Goal: Transaction & Acquisition: Purchase product/service

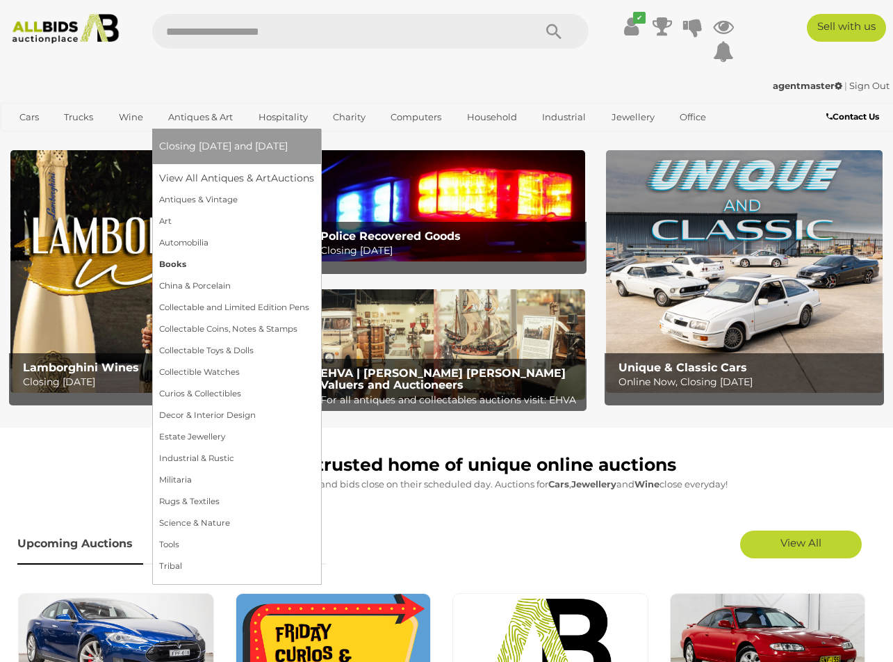
click at [176, 263] on link "Books" at bounding box center [236, 265] width 155 height 22
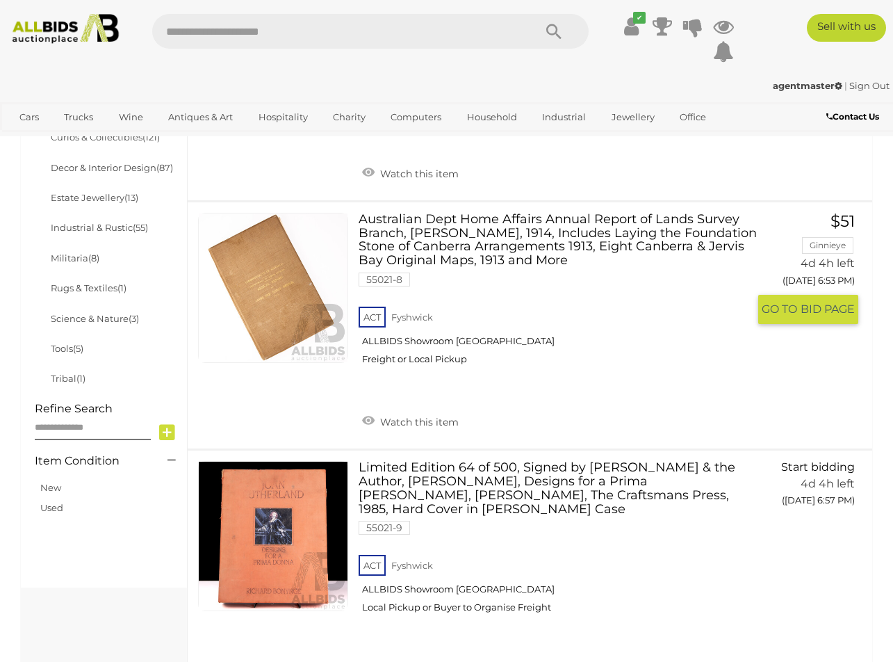
scroll to position [709, 0]
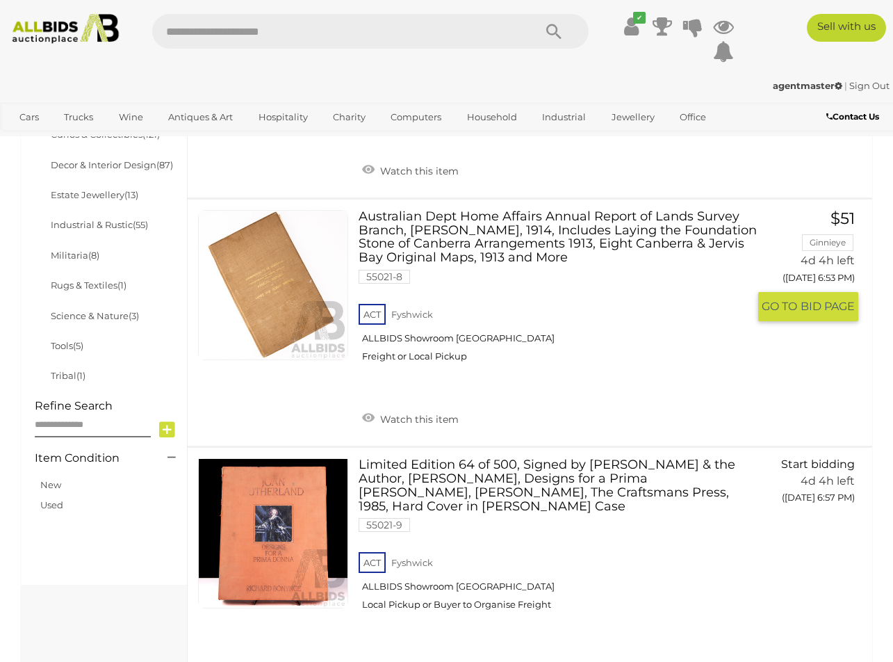
click at [279, 272] on link at bounding box center [273, 285] width 150 height 150
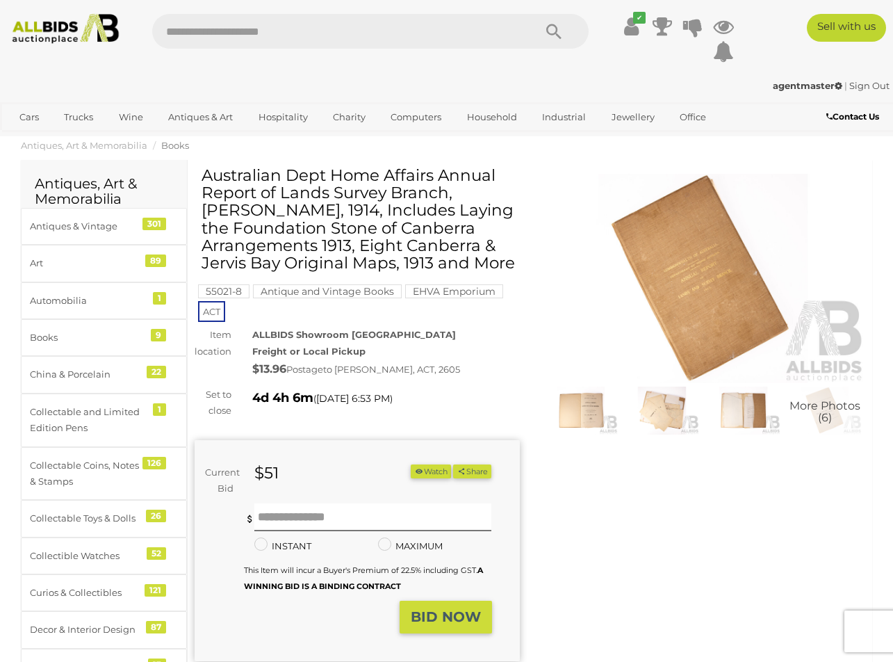
click at [571, 412] on img at bounding box center [581, 410] width 74 height 48
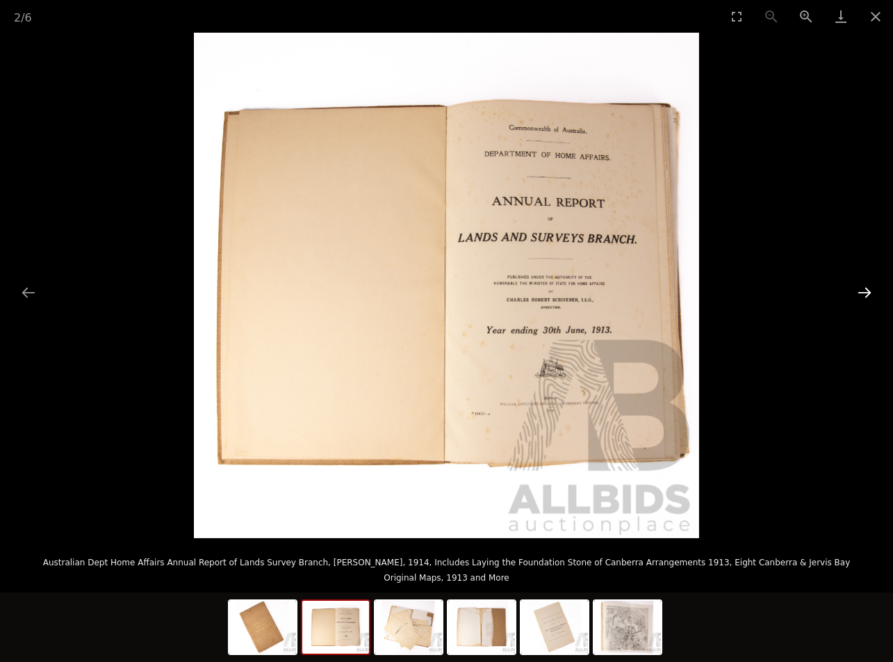
click at [865, 291] on button "Next slide" at bounding box center [864, 292] width 29 height 27
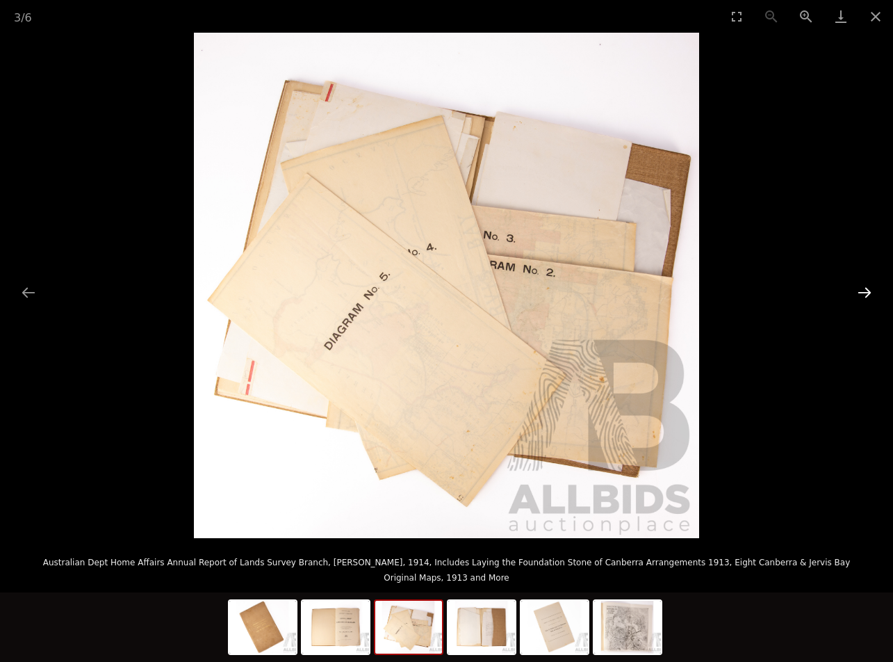
click at [865, 291] on button "Next slide" at bounding box center [864, 292] width 29 height 27
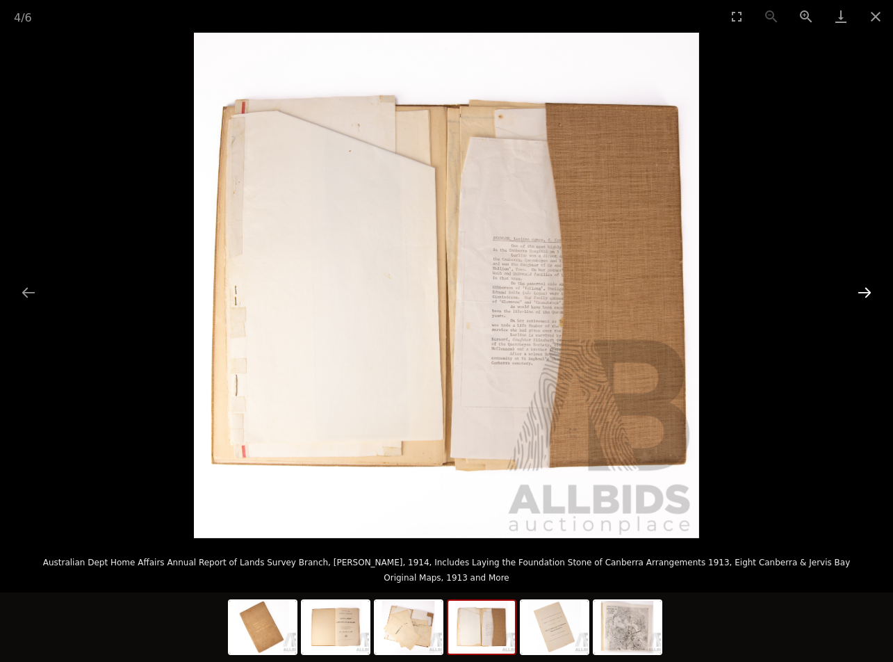
click at [865, 291] on button "Next slide" at bounding box center [864, 292] width 29 height 27
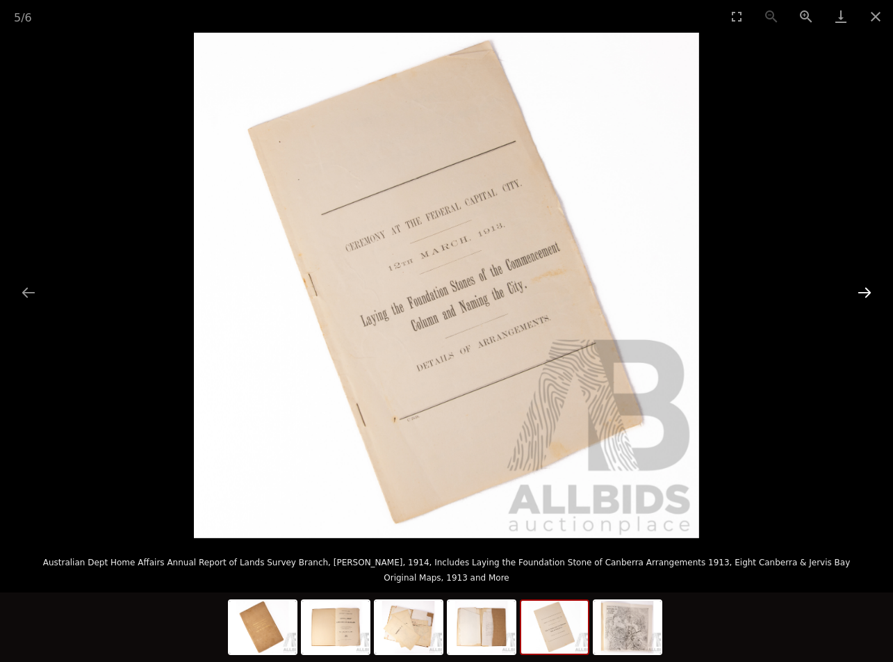
scroll to position [8, 0]
click at [862, 291] on button "Next slide" at bounding box center [864, 292] width 29 height 27
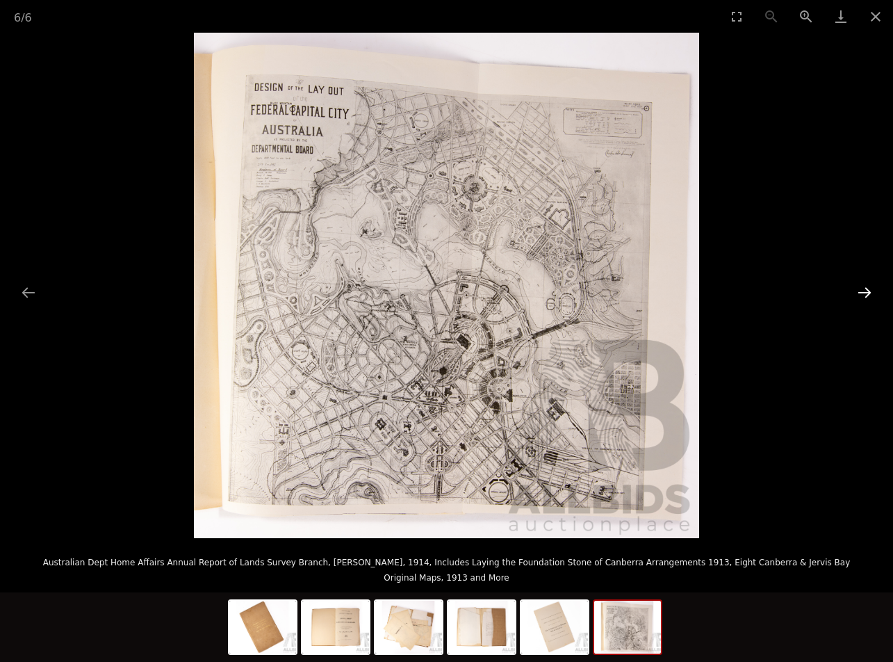
scroll to position [9, 0]
click at [854, 292] on button "Next slide" at bounding box center [864, 292] width 29 height 27
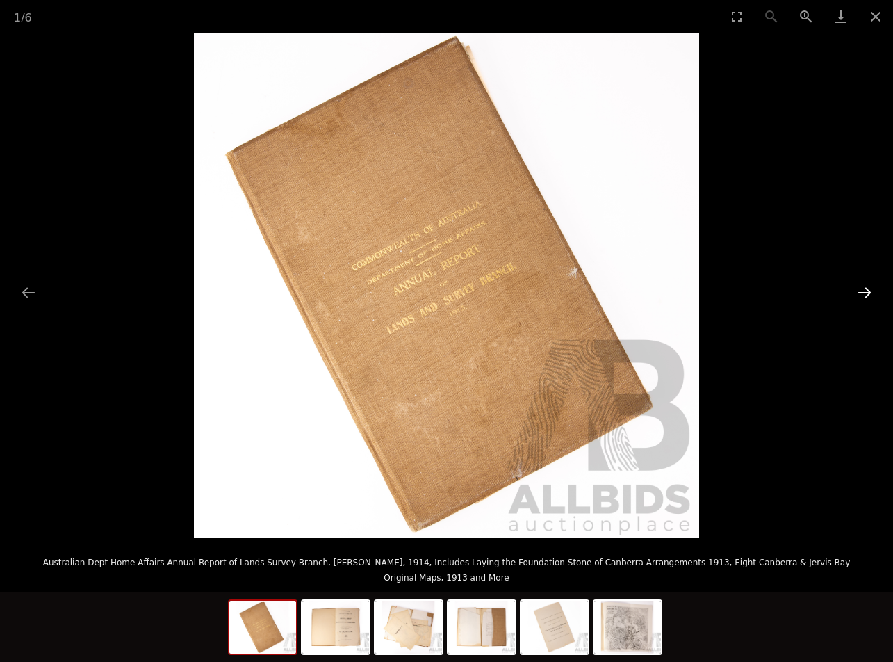
click at [865, 293] on button "Next slide" at bounding box center [864, 292] width 29 height 27
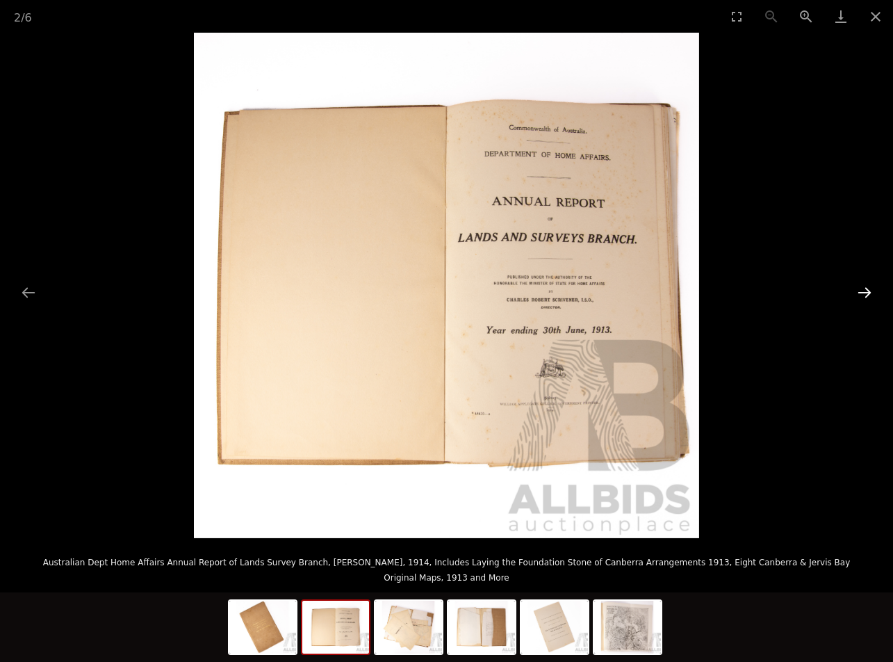
click at [864, 293] on button "Next slide" at bounding box center [864, 292] width 29 height 27
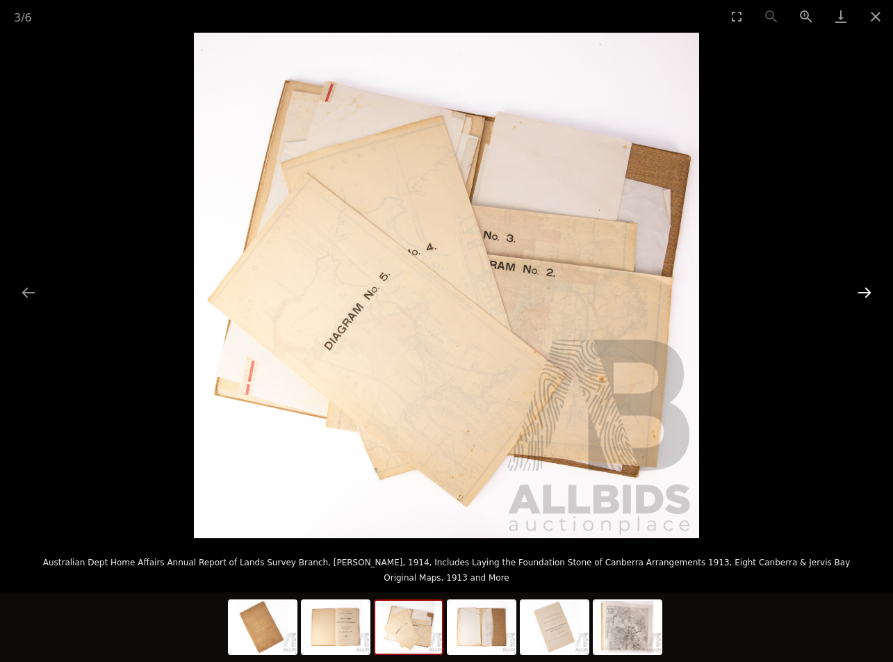
click at [864, 293] on button "Next slide" at bounding box center [864, 292] width 29 height 27
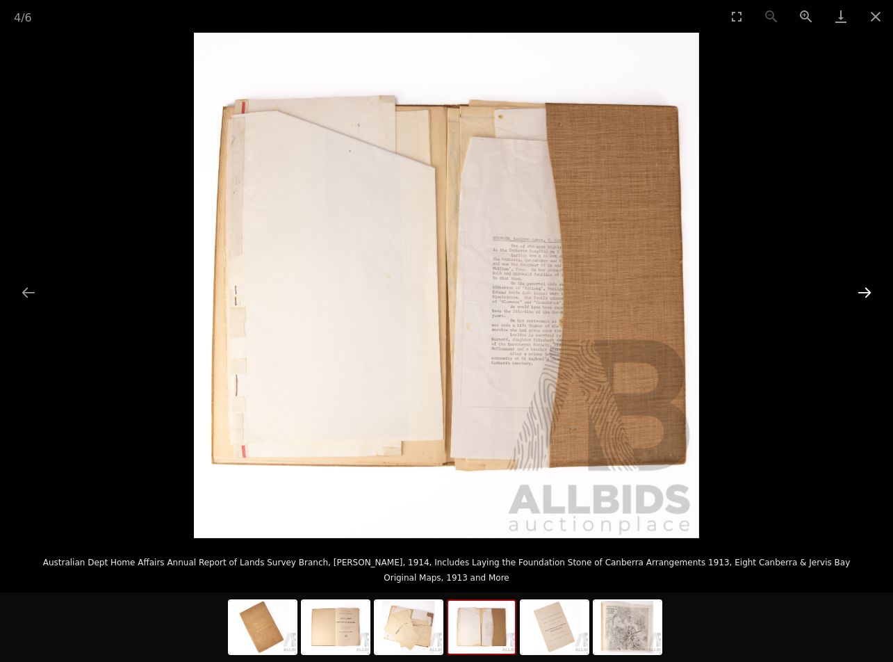
click at [864, 293] on button "Next slide" at bounding box center [864, 292] width 29 height 27
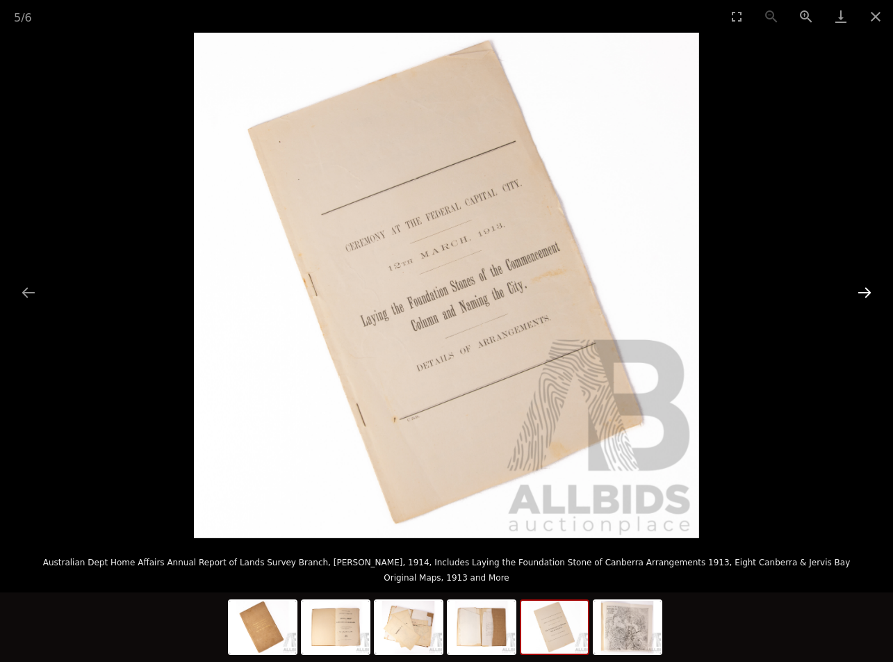
click at [864, 293] on button "Next slide" at bounding box center [864, 292] width 29 height 27
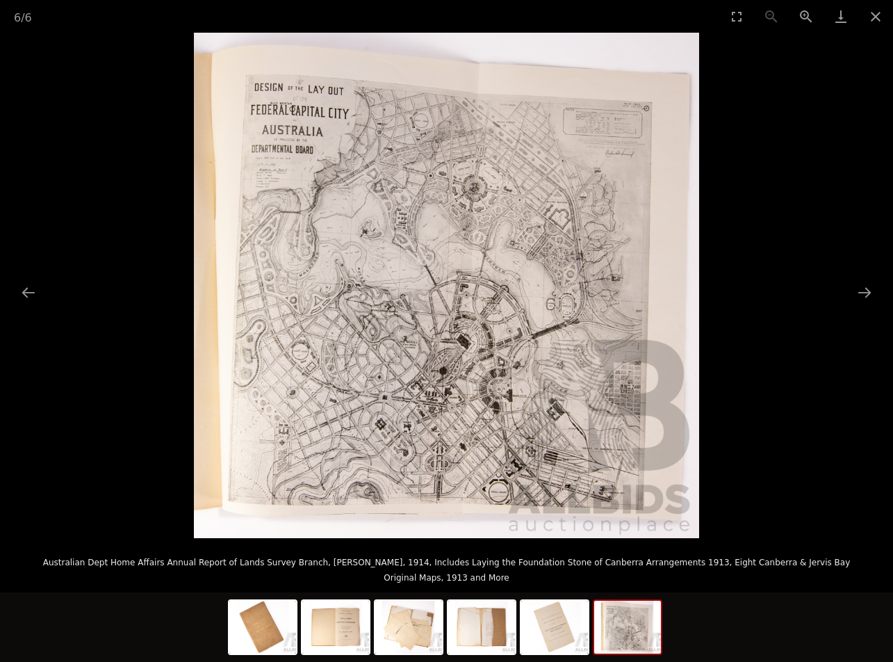
scroll to position [1188, 0]
click at [493, 269] on img at bounding box center [446, 285] width 505 height 505
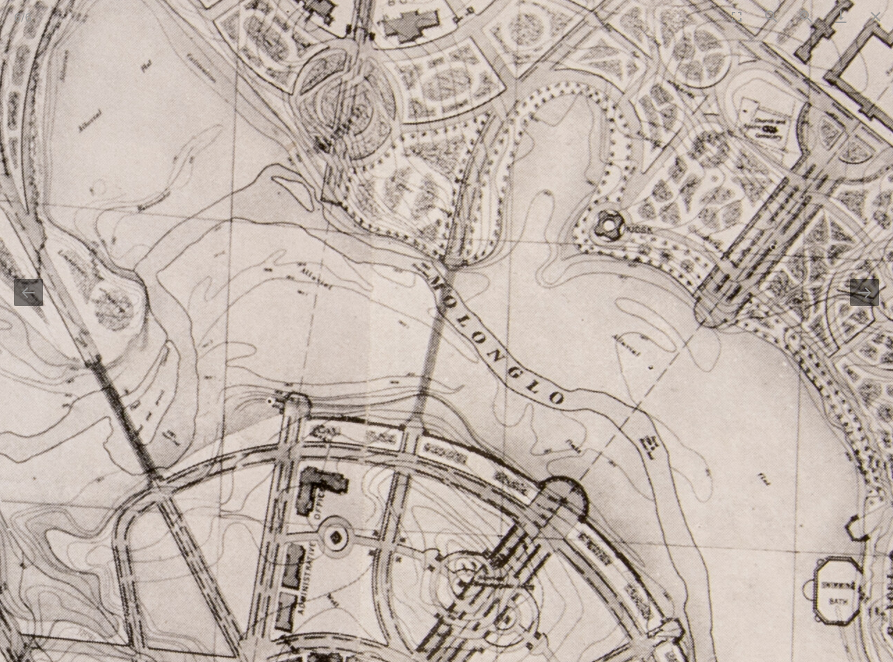
click at [647, 227] on img at bounding box center [217, 479] width 3008 height 3008
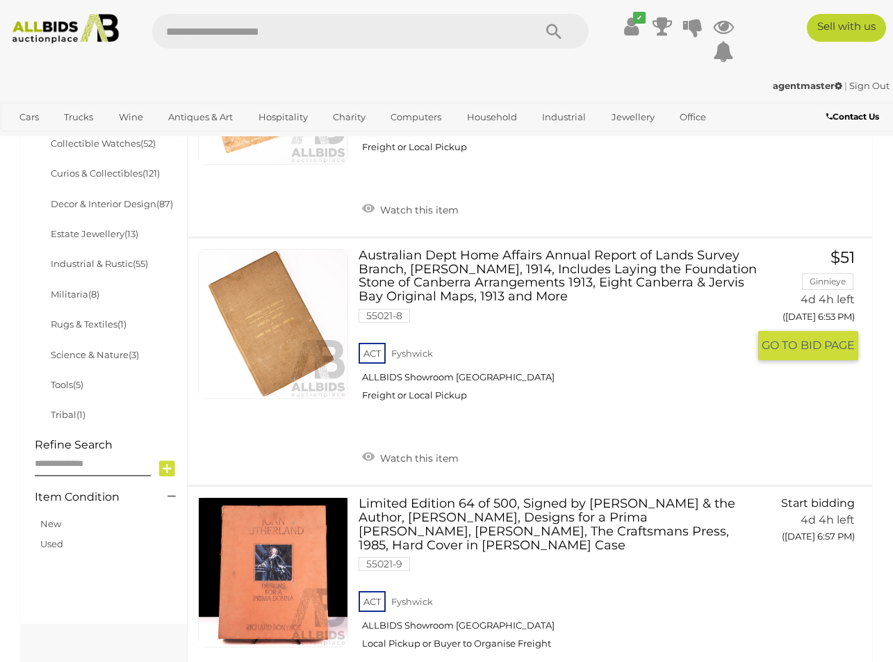
scroll to position [658, 0]
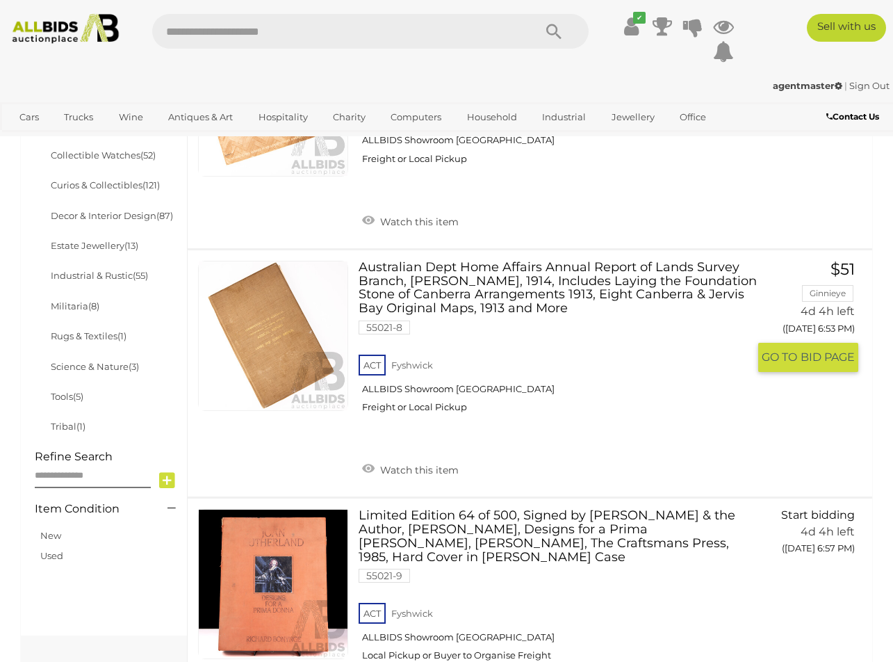
click at [470, 284] on link "Australian Dept Home Affairs Annual Report of Lands Survey Branch, C R Scrivene…" at bounding box center [558, 342] width 379 height 163
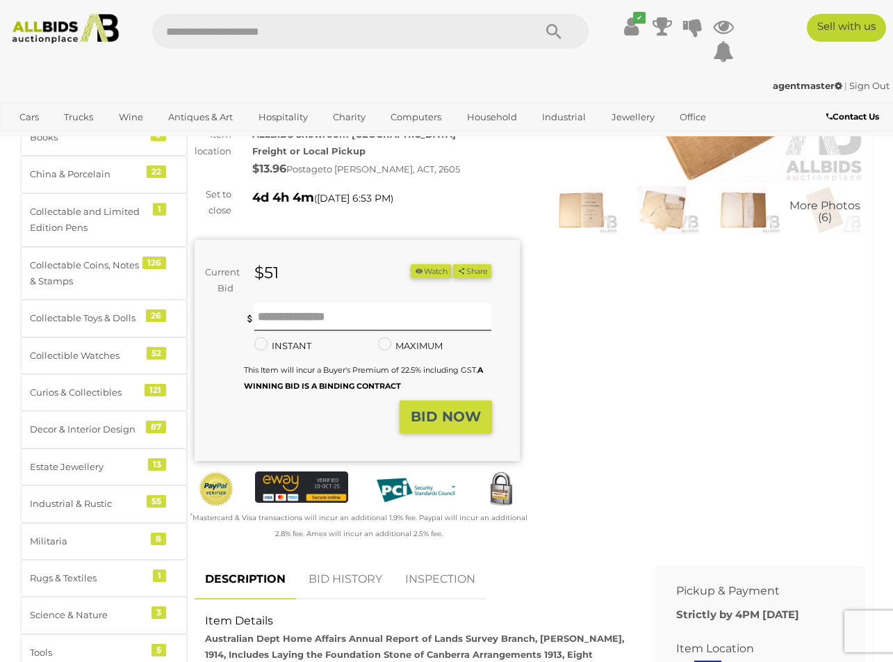
click at [606, 325] on div "Winning Outbid Warranty Charity" at bounding box center [530, 263] width 692 height 592
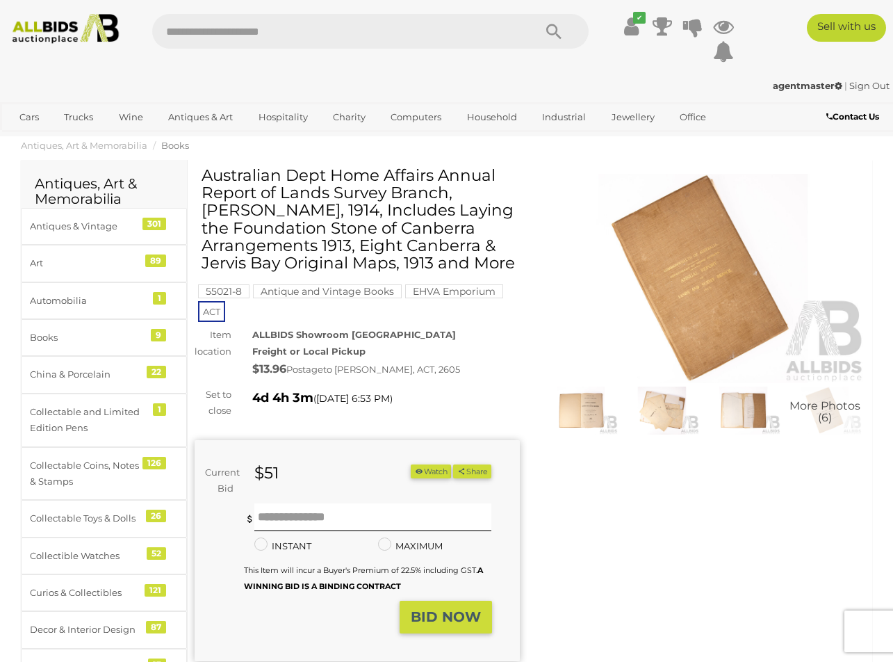
click at [743, 320] on img at bounding box center [703, 278] width 325 height 209
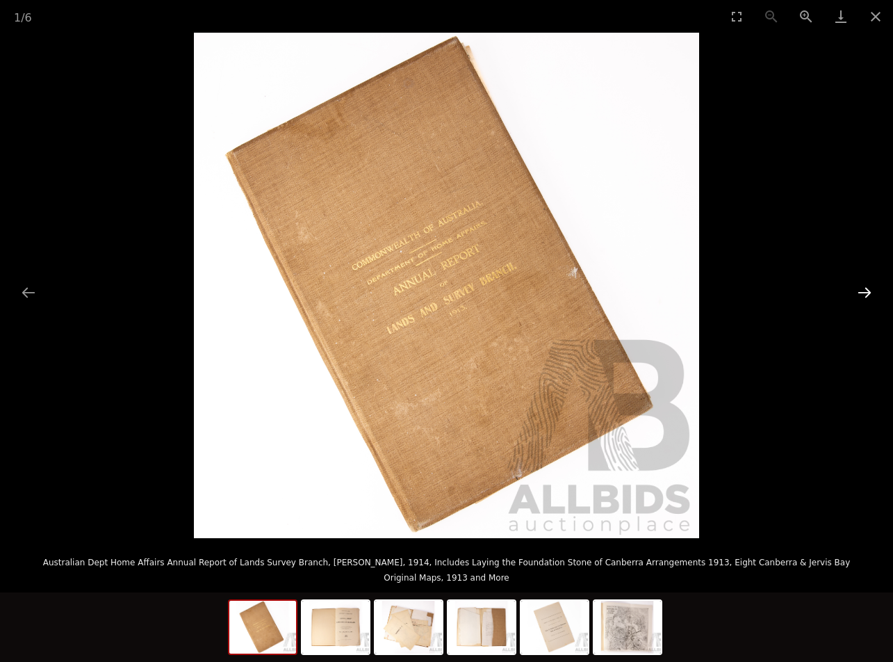
click at [863, 290] on button "Next slide" at bounding box center [864, 292] width 29 height 27
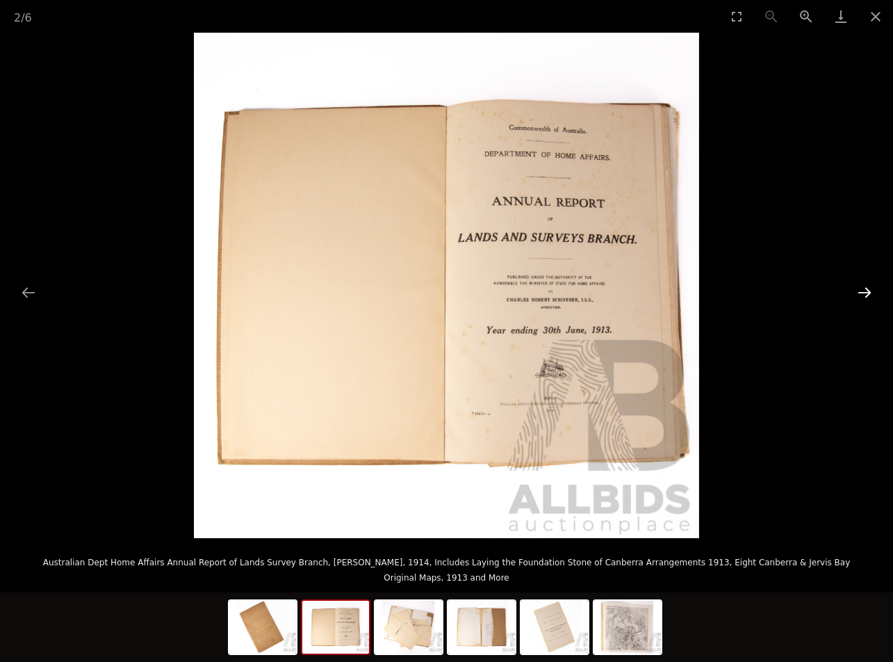
click at [863, 290] on button "Next slide" at bounding box center [864, 292] width 29 height 27
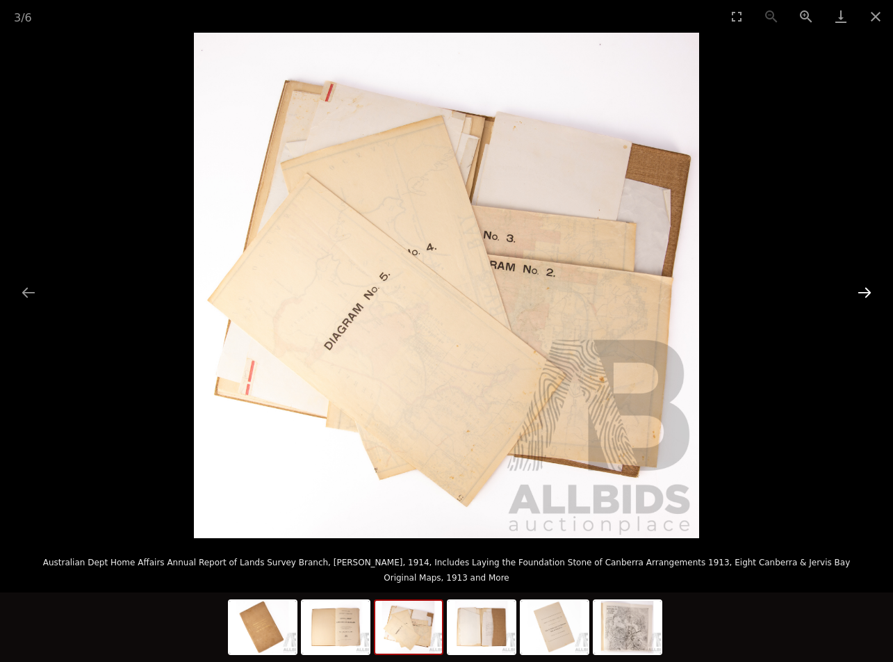
click at [863, 290] on button "Next slide" at bounding box center [864, 292] width 29 height 27
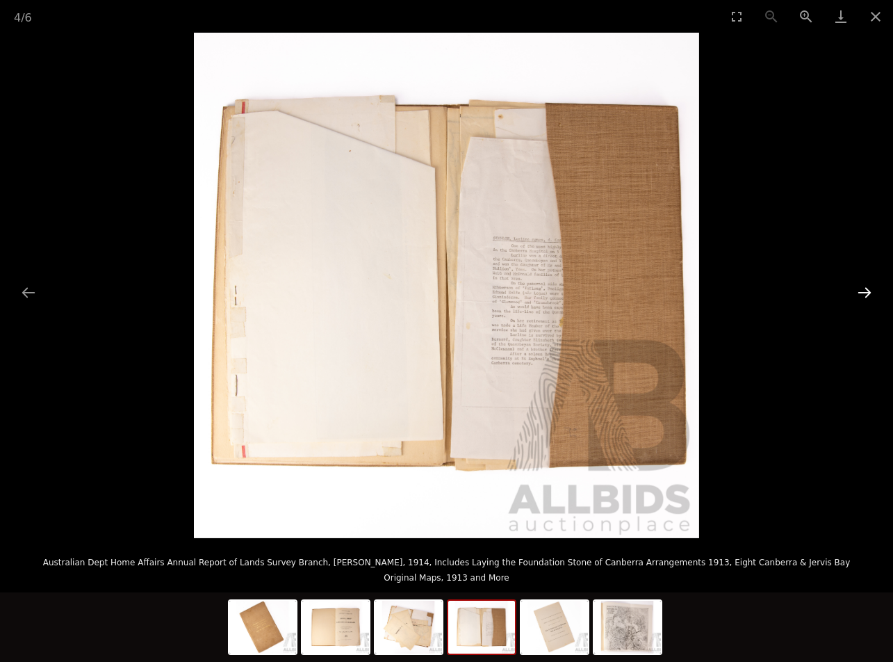
click at [863, 290] on button "Next slide" at bounding box center [864, 292] width 29 height 27
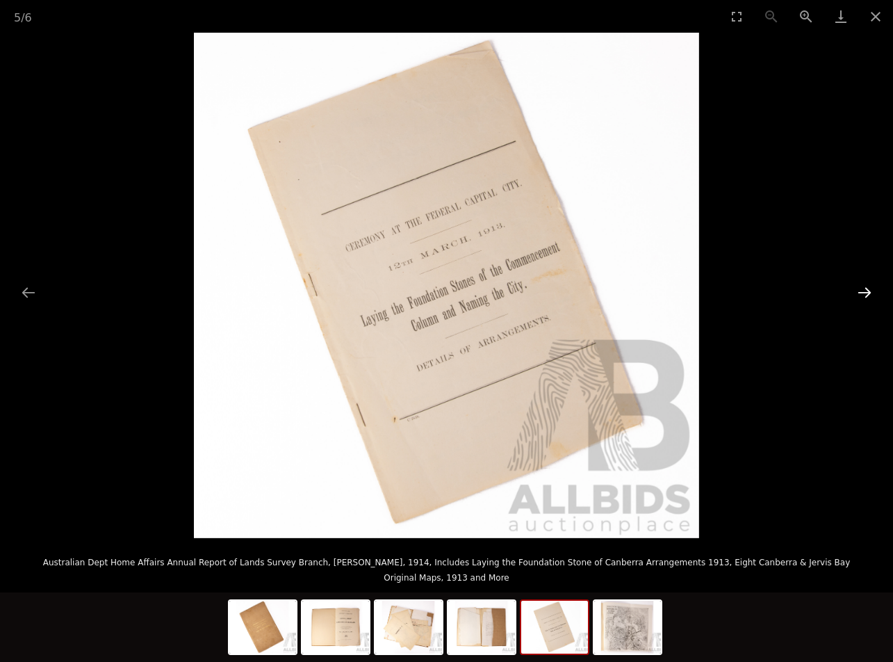
click at [863, 290] on button "Next slide" at bounding box center [864, 292] width 29 height 27
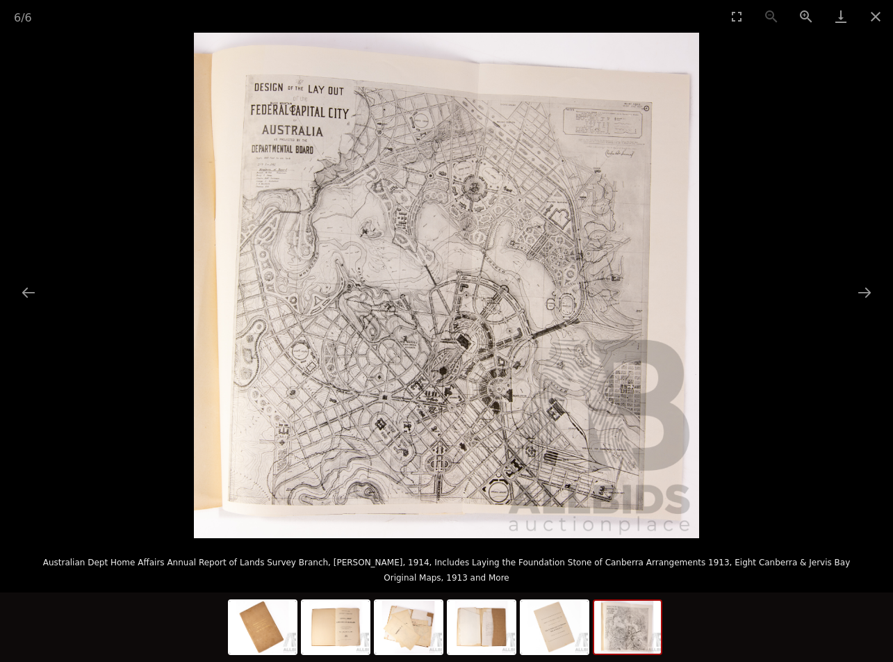
click at [519, 340] on img at bounding box center [446, 285] width 505 height 505
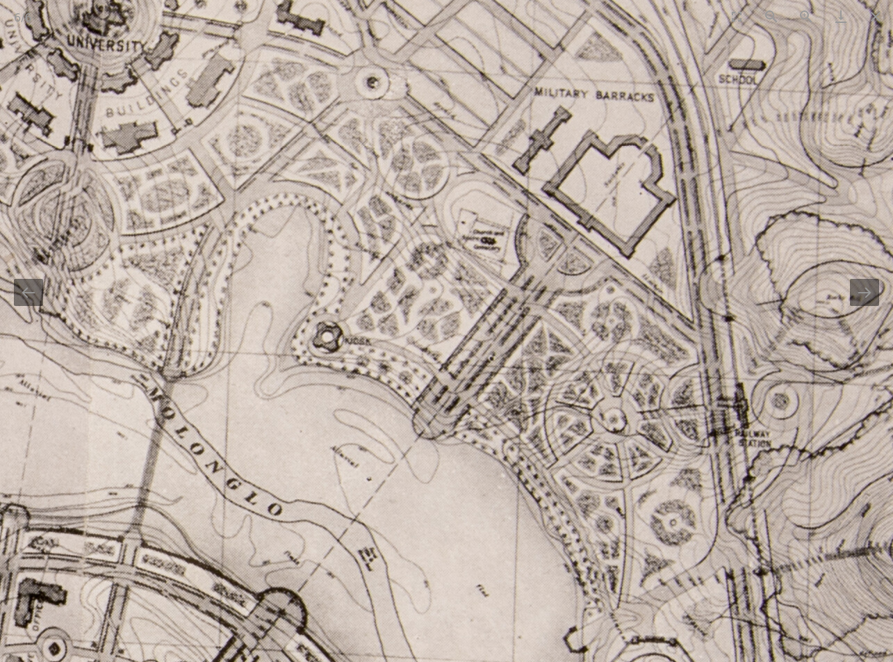
drag, startPoint x: 562, startPoint y: 122, endPoint x: 408, endPoint y: 583, distance: 486.0
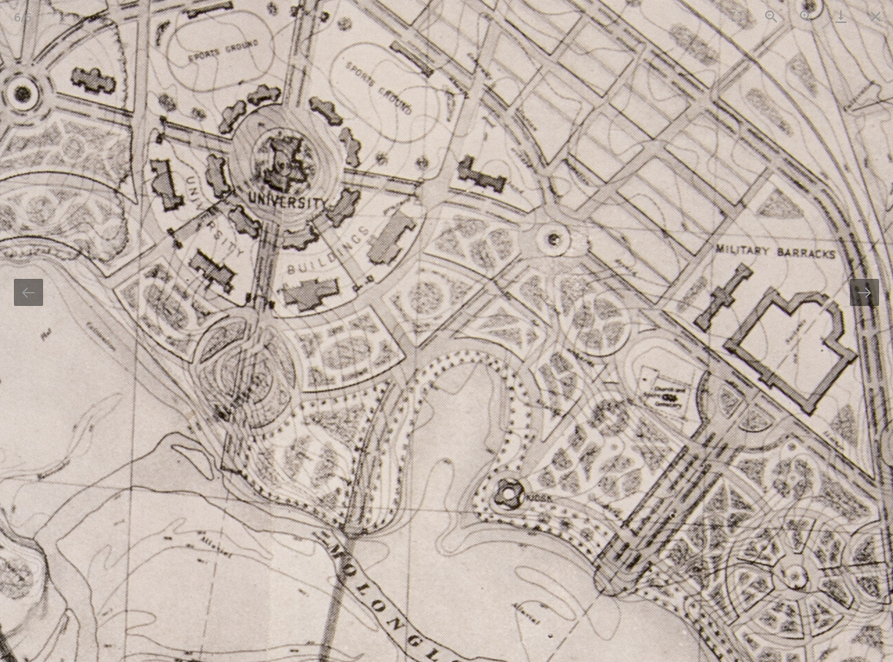
scroll to position [117, 0]
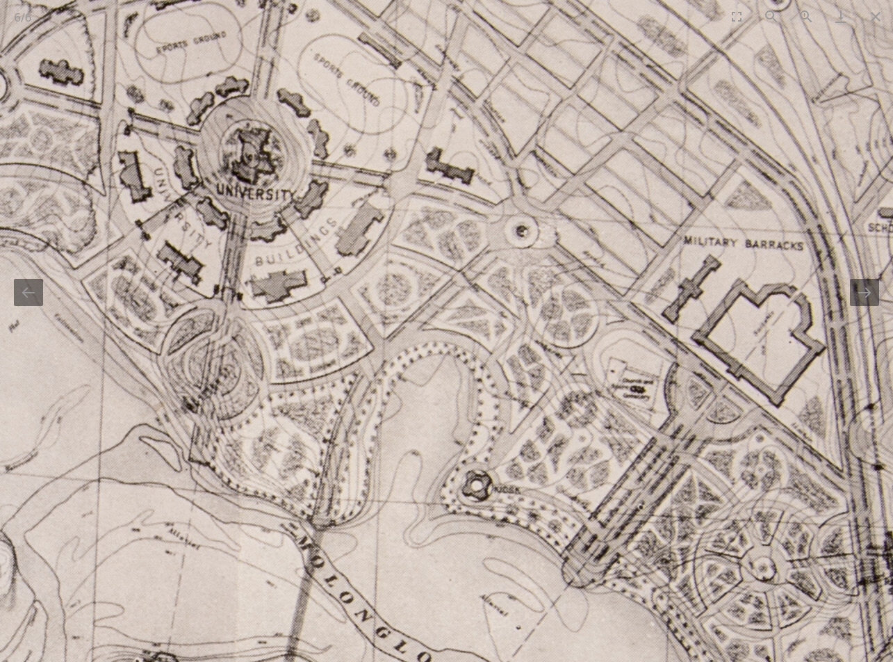
drag, startPoint x: 222, startPoint y: 518, endPoint x: 380, endPoint y: 616, distance: 185.8
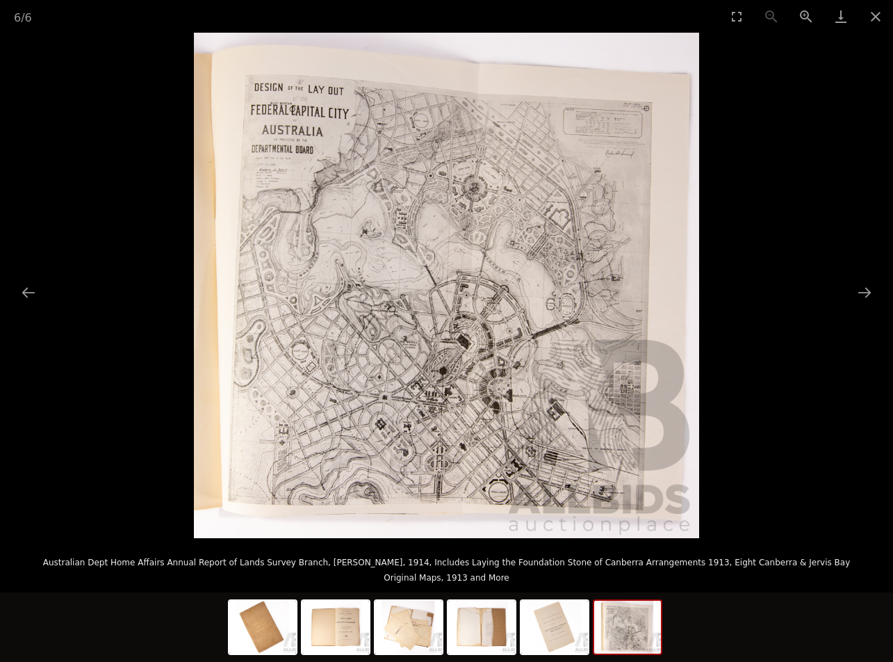
click at [665, 65] on img at bounding box center [446, 285] width 505 height 505
click at [807, 16] on button "Zoom in" at bounding box center [806, 16] width 35 height 33
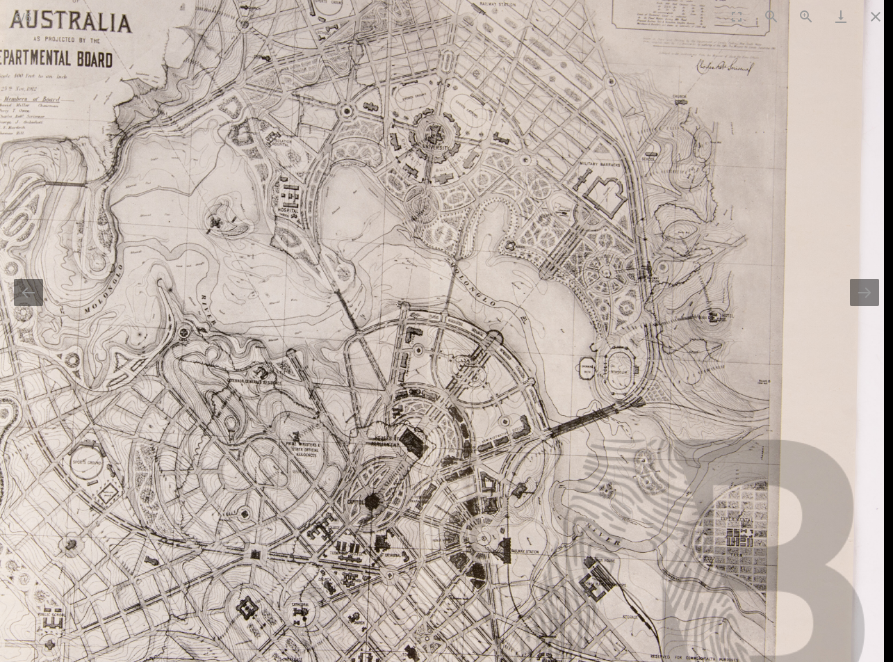
scroll to position [336, 0]
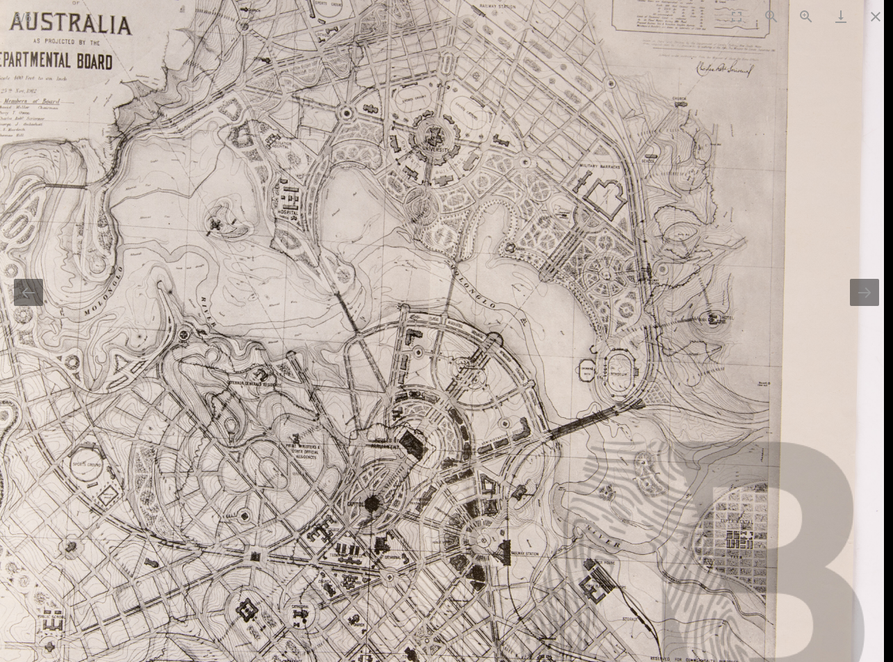
drag, startPoint x: 571, startPoint y: 263, endPoint x: 458, endPoint y: 358, distance: 147.6
click at [458, 358] on img at bounding box center [378, 333] width 1011 height 1011
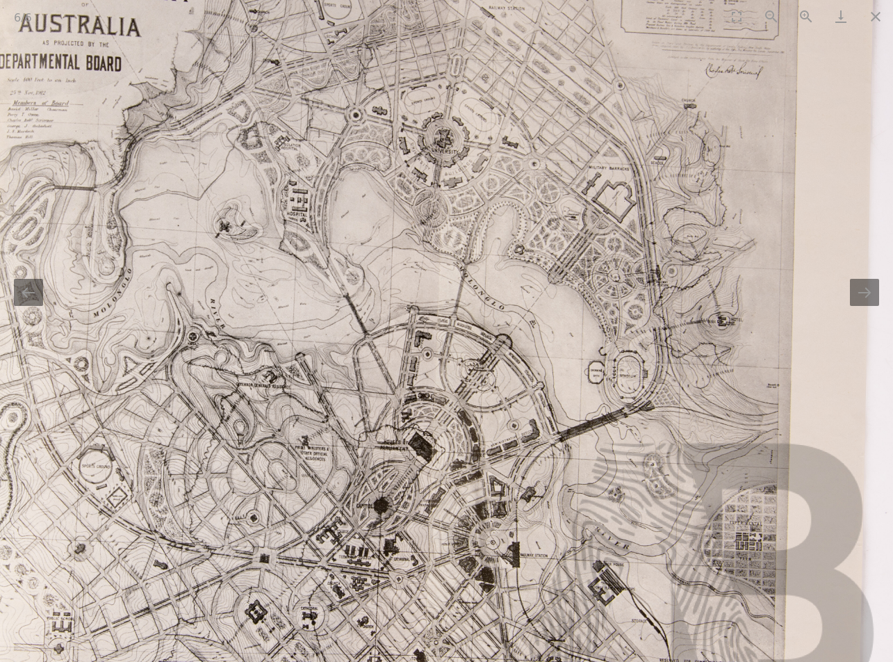
scroll to position [0, 0]
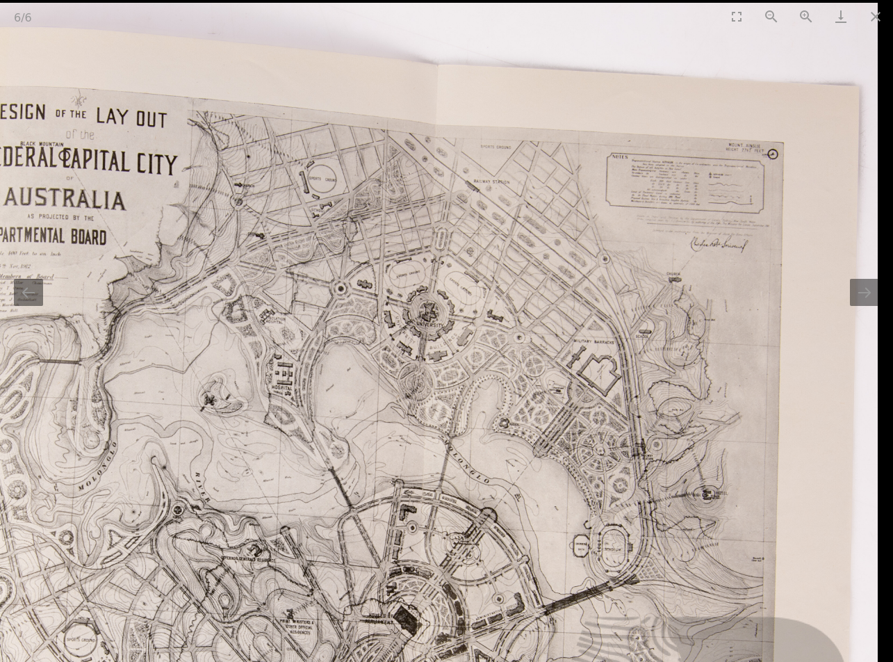
drag, startPoint x: 467, startPoint y: 213, endPoint x: 377, endPoint y: 400, distance: 207.0
click at [377, 400] on img at bounding box center [372, 508] width 1011 height 1011
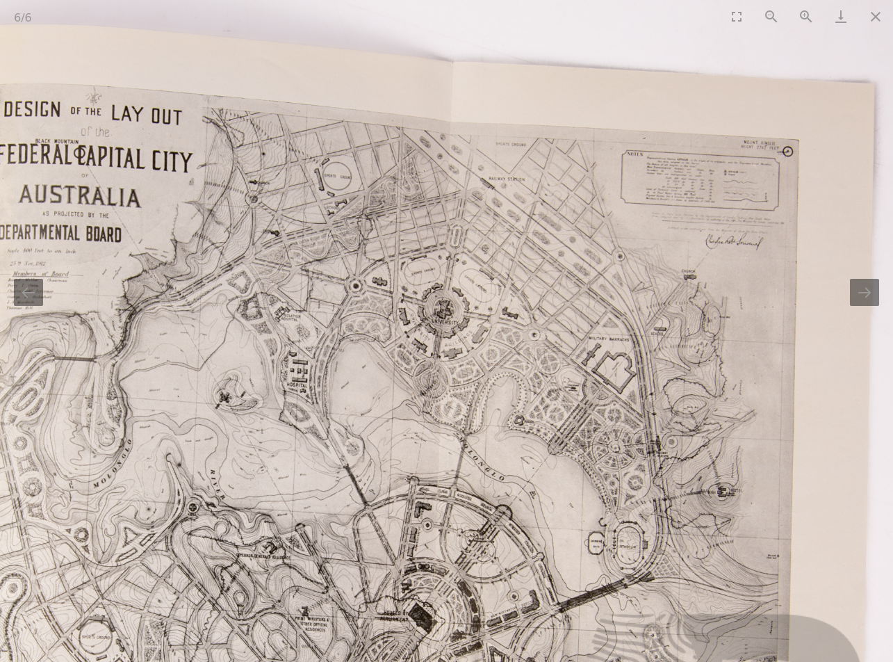
click at [536, 330] on img at bounding box center [388, 505] width 1011 height 1011
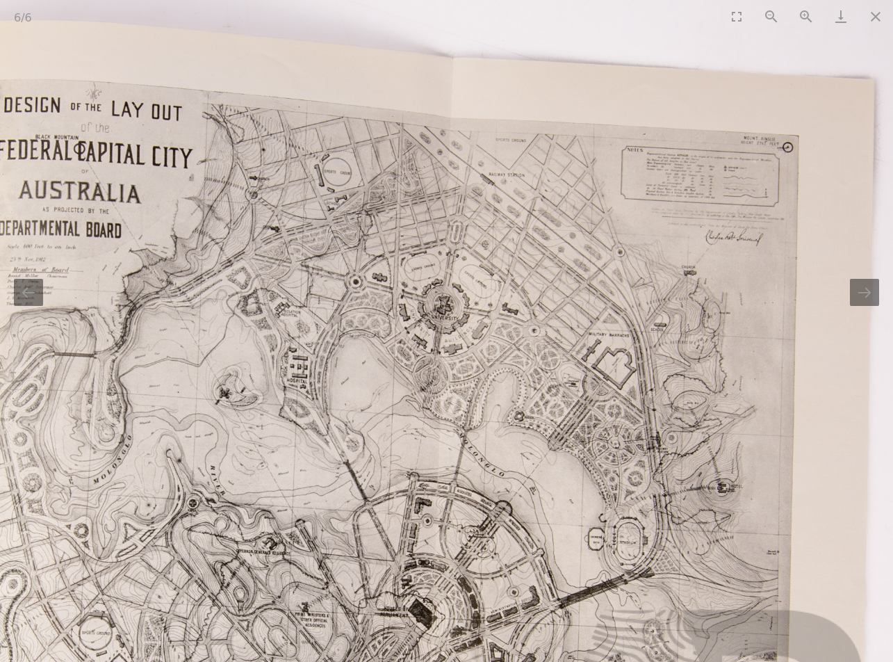
click at [535, 330] on img at bounding box center [388, 501] width 1011 height 1011
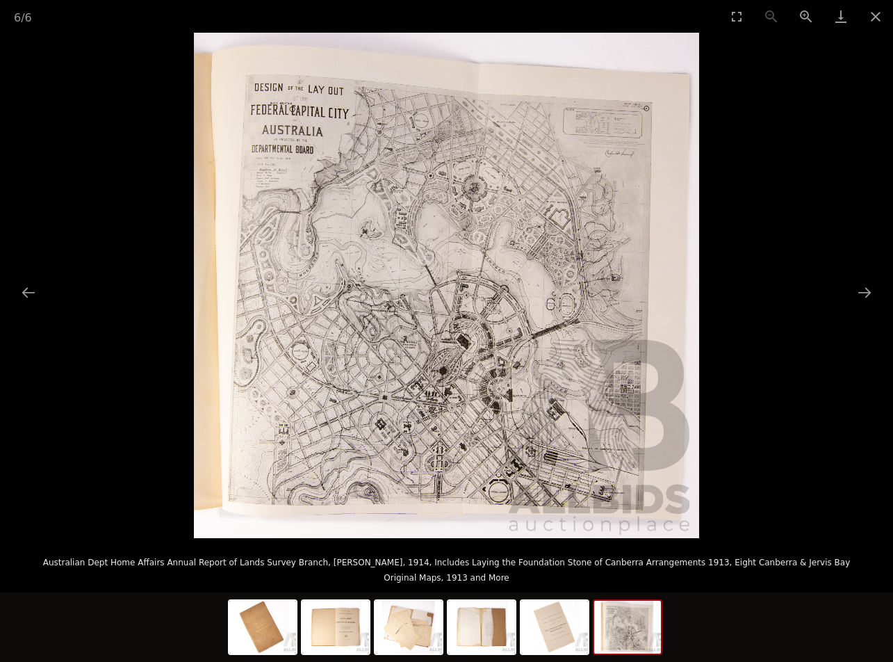
click at [535, 330] on img at bounding box center [446, 285] width 505 height 505
